Goal: Task Accomplishment & Management: Use online tool/utility

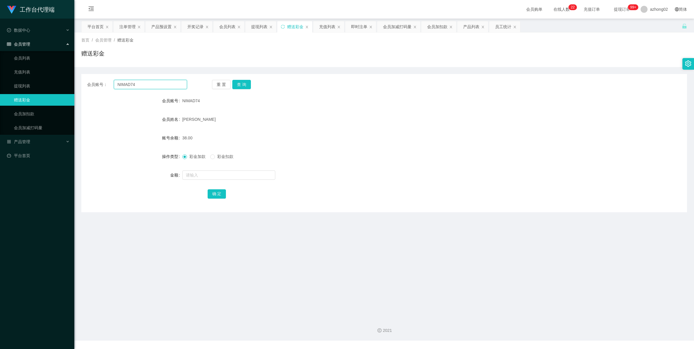
click at [140, 83] on input "NIMAD74" at bounding box center [150, 84] width 73 height 9
paste input "NIMAD74"
click at [156, 85] on input "NIMAD74NIMAD74" at bounding box center [150, 84] width 73 height 9
paste input "text"
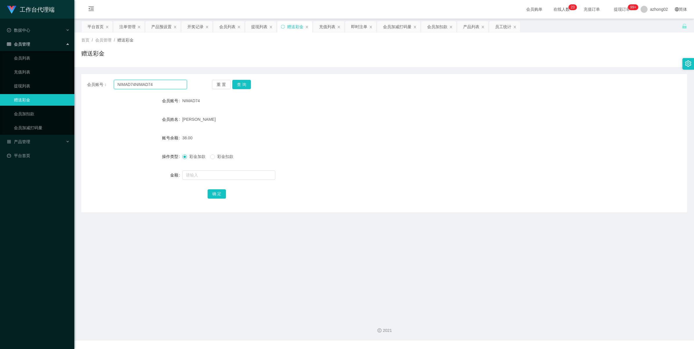
type input "NIMAD74"
click at [234, 84] on button "查 询" at bounding box center [241, 84] width 19 height 9
drag, startPoint x: 23, startPoint y: 87, endPoint x: 29, endPoint y: 95, distance: 10.0
click at [23, 87] on link "提现列表" at bounding box center [42, 86] width 56 height 12
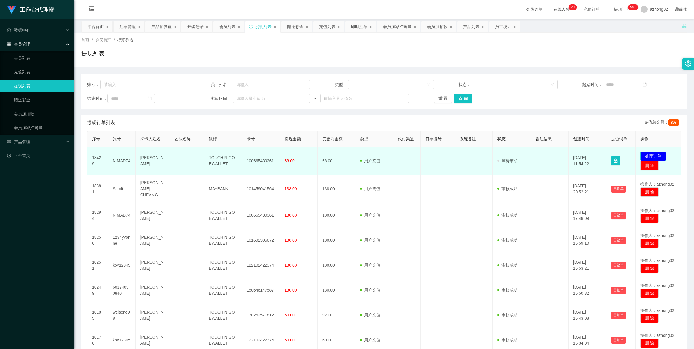
click at [643, 153] on button "处理订单" at bounding box center [654, 156] width 26 height 9
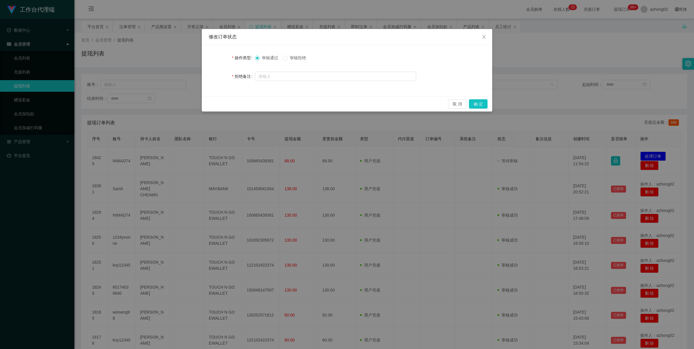
click at [282, 58] on div "审核通过 审核拒绝" at bounding box center [283, 58] width 56 height 6
click at [479, 103] on button "确 定" at bounding box center [478, 103] width 19 height 9
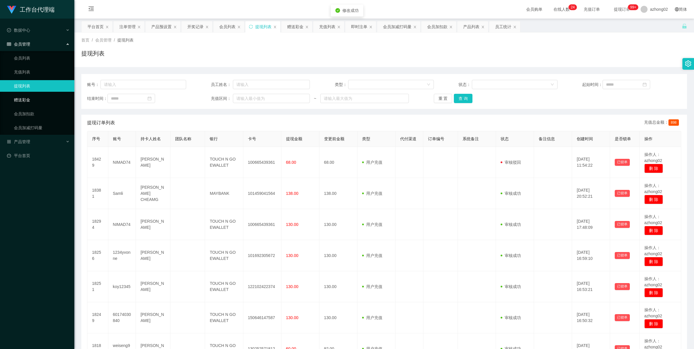
click at [14, 101] on link "赠送彩金" at bounding box center [42, 100] width 56 height 12
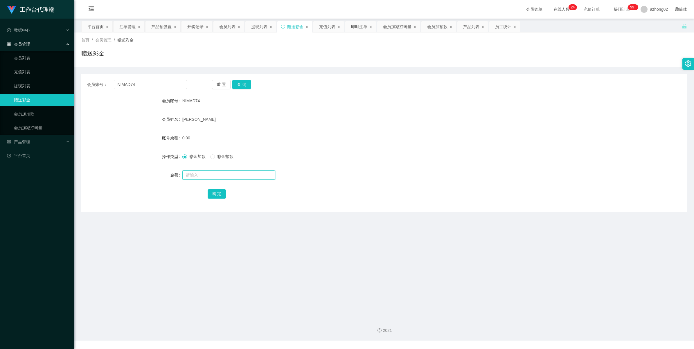
click at [208, 176] on input "text" at bounding box center [228, 175] width 93 height 9
paste input "NIMAD74"
type input "NIMAD74"
click at [220, 172] on input "NIMAD74" at bounding box center [228, 175] width 93 height 9
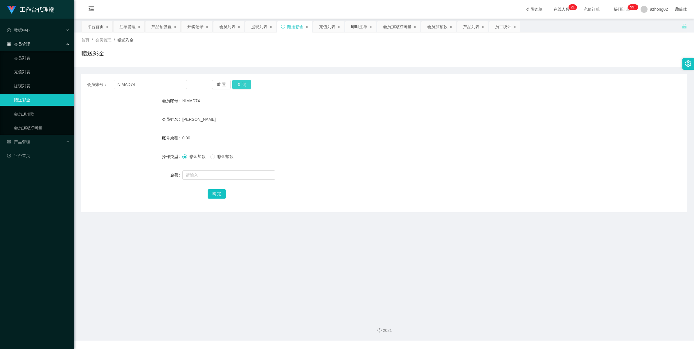
click at [242, 84] on button "查 询" at bounding box center [241, 84] width 19 height 9
click at [225, 176] on input "text" at bounding box center [228, 175] width 93 height 9
type input "38"
click at [214, 192] on button "确 定" at bounding box center [217, 193] width 19 height 9
click at [151, 86] on input "NIMAD74" at bounding box center [150, 84] width 73 height 9
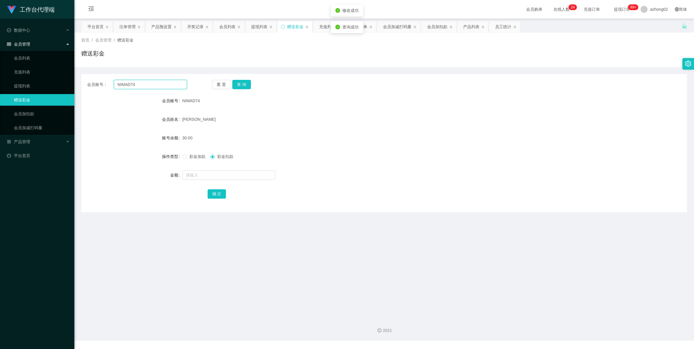
click at [151, 86] on input "NIMAD74" at bounding box center [150, 84] width 73 height 9
click at [201, 176] on input "text" at bounding box center [228, 175] width 93 height 9
type input "8"
click at [215, 196] on button "确 定" at bounding box center [217, 193] width 19 height 9
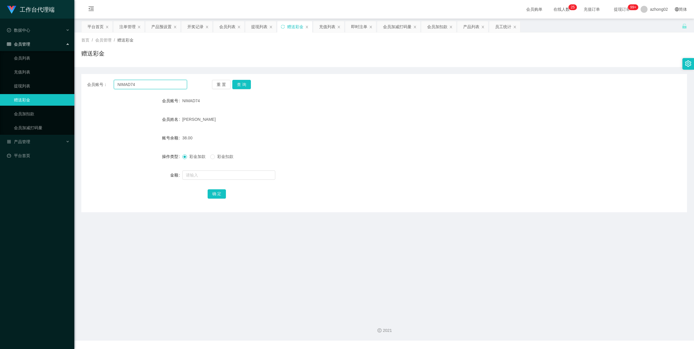
click at [122, 84] on input "NIMAD74" at bounding box center [150, 84] width 73 height 9
click at [31, 127] on link "会员加减打码量" at bounding box center [42, 128] width 56 height 12
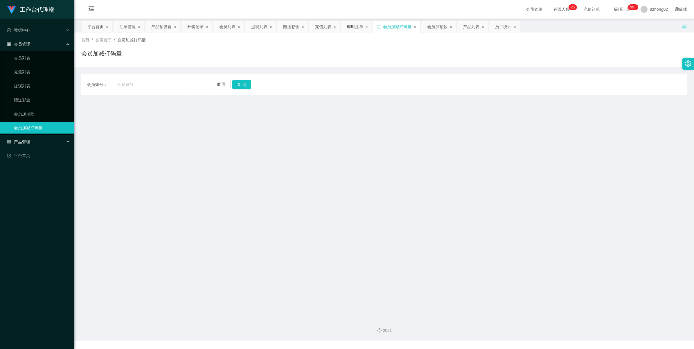
click at [23, 138] on div "产品管理" at bounding box center [37, 142] width 74 height 12
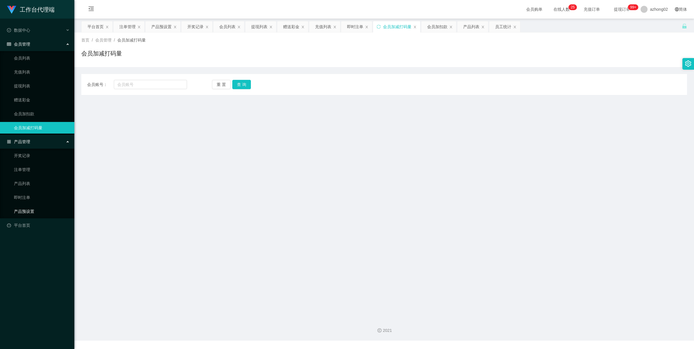
click at [26, 208] on link "产品预设置" at bounding box center [42, 212] width 56 height 12
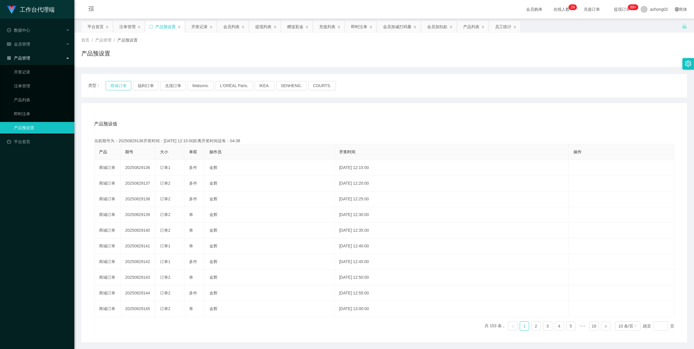
click at [130, 83] on button "商城订单" at bounding box center [119, 85] width 26 height 9
click at [125, 83] on button "商城订单" at bounding box center [119, 85] width 26 height 9
click at [128, 28] on div "注单管理" at bounding box center [127, 26] width 16 height 11
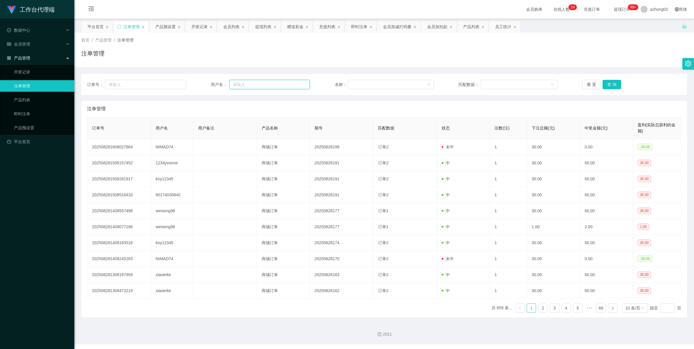
click at [246, 85] on input "text" at bounding box center [270, 84] width 80 height 9
paste input "NIMAD74"
type input "NIMAD74"
click at [622, 83] on div "重 置 查 询" at bounding box center [632, 84] width 99 height 9
click at [612, 86] on button "查 询" at bounding box center [612, 84] width 19 height 9
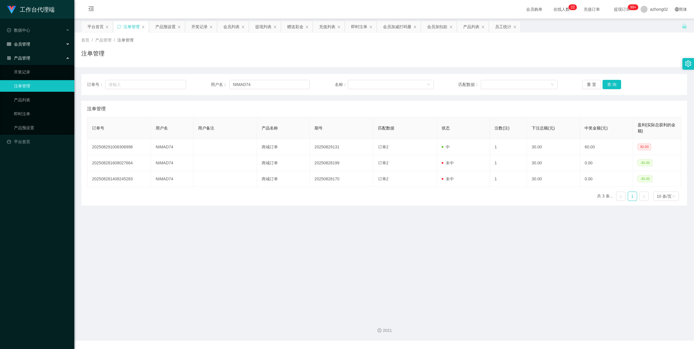
click at [24, 41] on div "会员管理" at bounding box center [37, 44] width 74 height 12
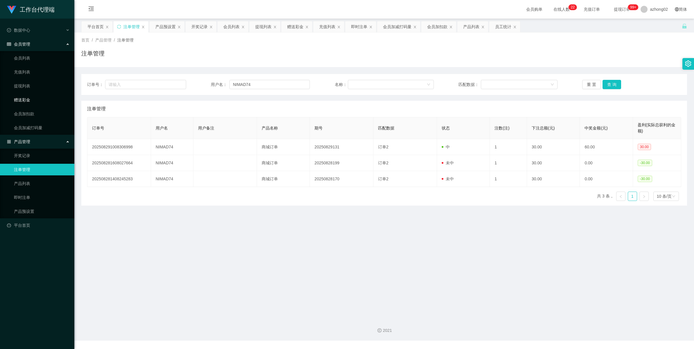
click at [28, 99] on link "赠送彩金" at bounding box center [42, 100] width 56 height 12
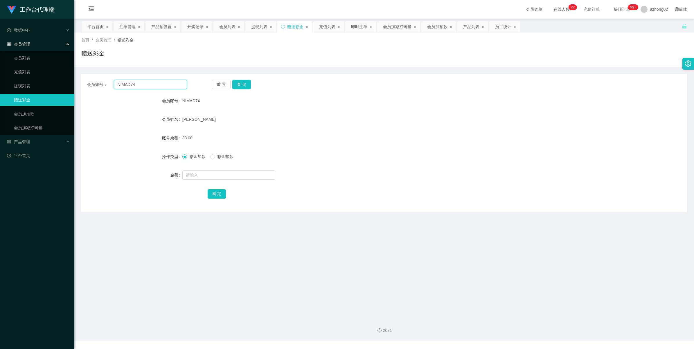
click at [140, 84] on input "NIMAD74" at bounding box center [150, 84] width 73 height 9
click at [142, 84] on input "NIMAD74" at bounding box center [150, 84] width 73 height 9
paste input "chinkimchung"
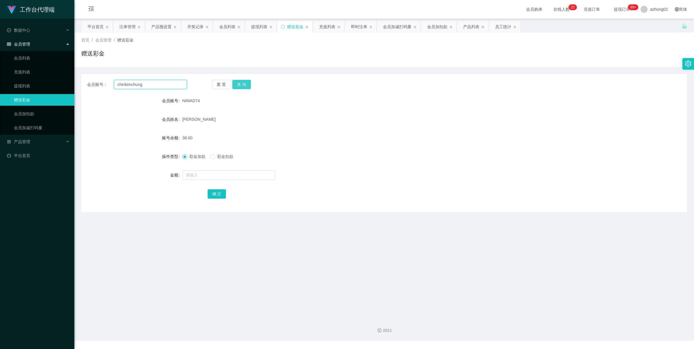
type input "chinkimchung"
click at [243, 83] on button "查 询" at bounding box center [241, 84] width 19 height 9
click at [16, 148] on li "产品管理 开奖记录 注单管理 产品列表 即时注单 产品预设置" at bounding box center [37, 142] width 74 height 13
click at [17, 142] on span "产品管理" at bounding box center [18, 141] width 23 height 5
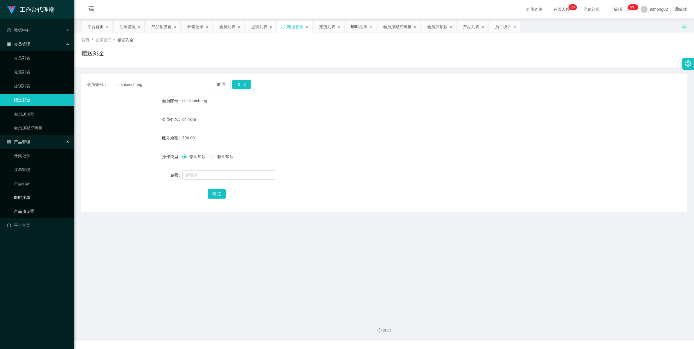
drag, startPoint x: 27, startPoint y: 211, endPoint x: 34, endPoint y: 198, distance: 15.0
click at [28, 211] on link "产品预设置" at bounding box center [42, 212] width 56 height 12
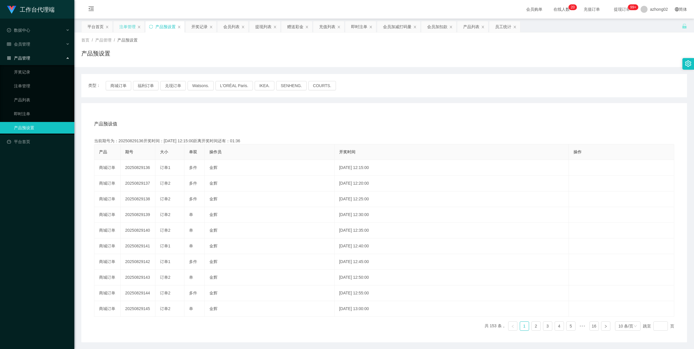
click at [134, 28] on div "注单管理" at bounding box center [127, 26] width 16 height 11
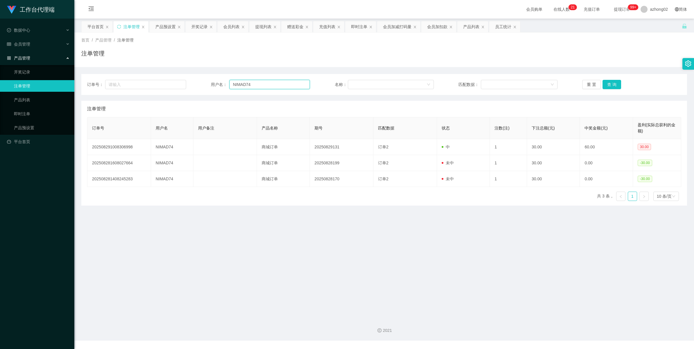
click at [266, 85] on input "NIMAD74" at bounding box center [270, 84] width 80 height 9
paste input "chinkimchung"
type input "chinkimchung"
click at [612, 83] on button "查 询" at bounding box center [612, 84] width 19 height 9
